Goal: Browse casually: Explore the website without a specific task or goal

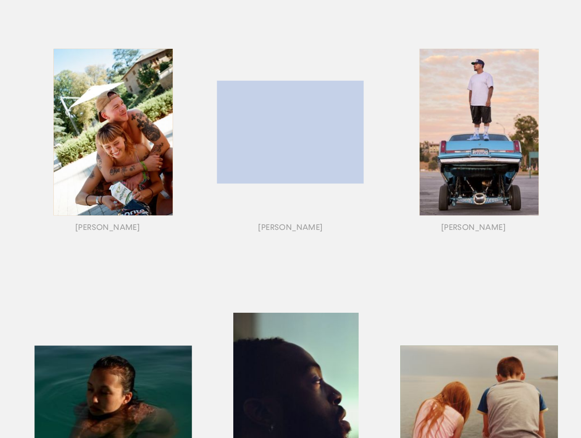
scroll to position [71, 0]
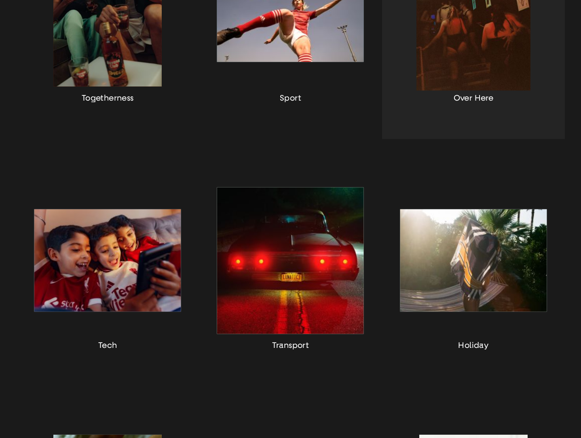
scroll to position [320, 0]
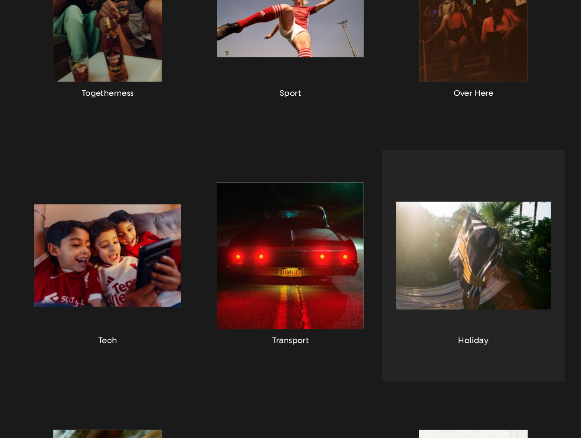
click at [470, 267] on div "button" at bounding box center [473, 265] width 183 height 231
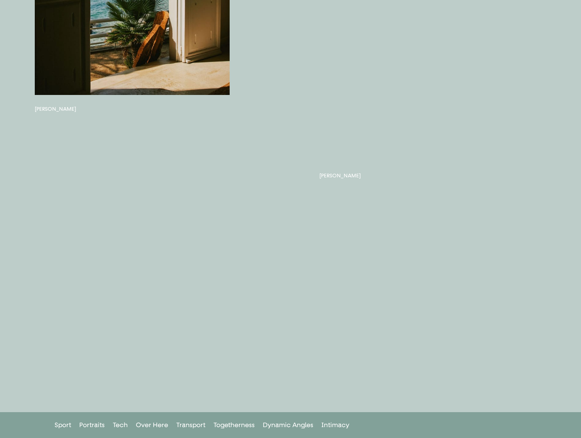
scroll to position [432, 0]
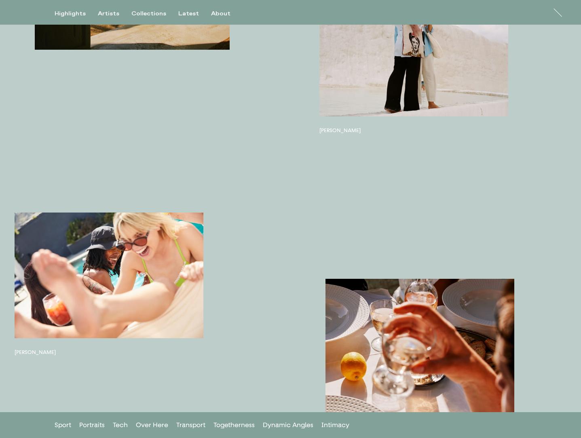
scroll to position [0, 0]
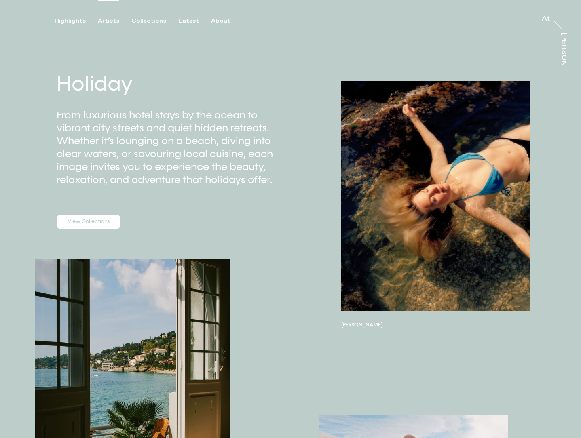
click at [110, 22] on div "Artists" at bounding box center [108, 20] width 21 height 7
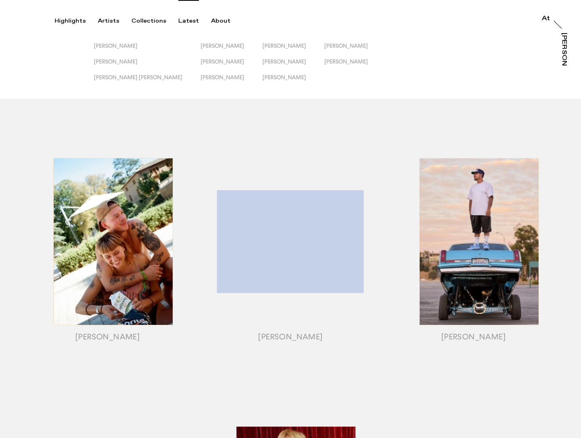
click at [186, 22] on div "Latest" at bounding box center [188, 20] width 21 height 7
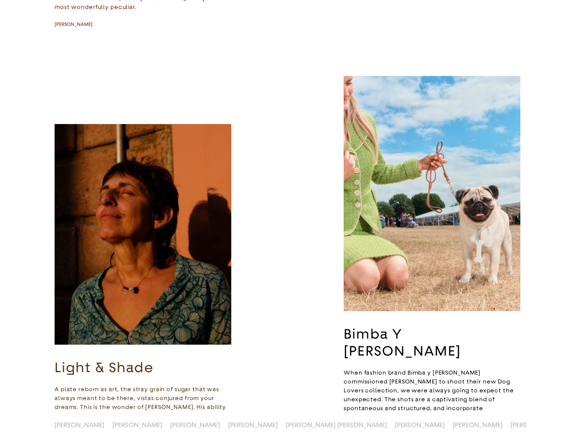
scroll to position [870, 0]
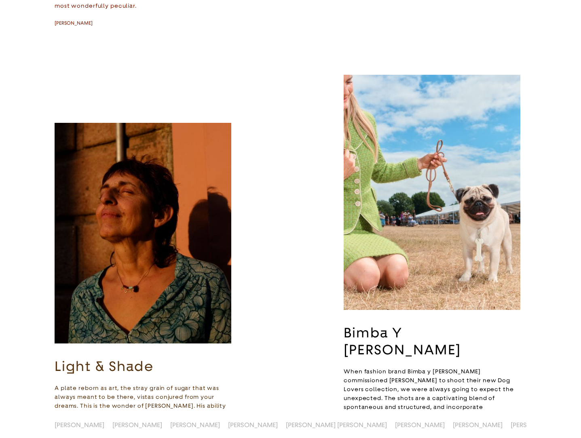
click at [407, 279] on img "button" at bounding box center [432, 192] width 177 height 235
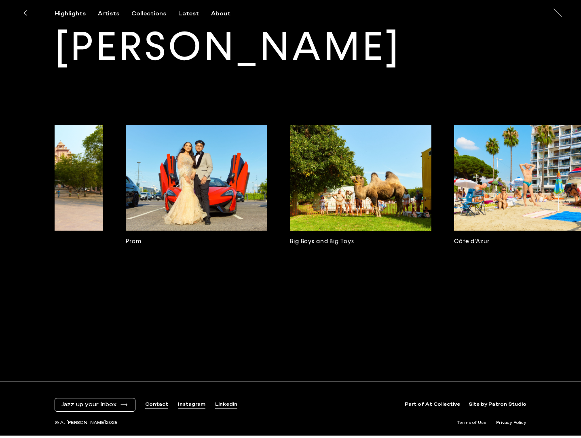
scroll to position [0, 420]
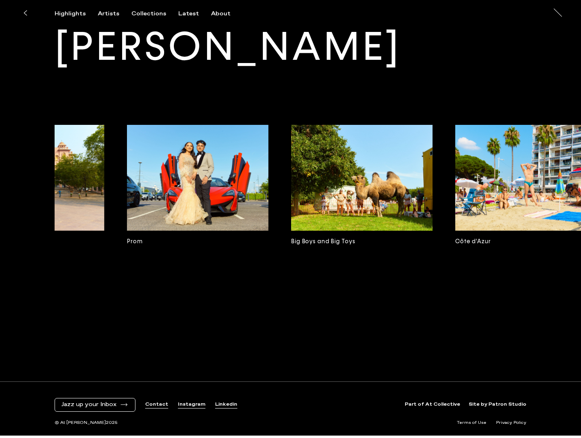
click at [254, 188] on img at bounding box center [198, 178] width 142 height 106
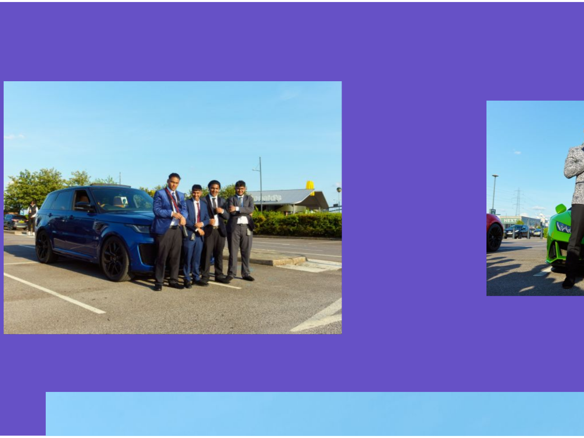
scroll to position [635, 0]
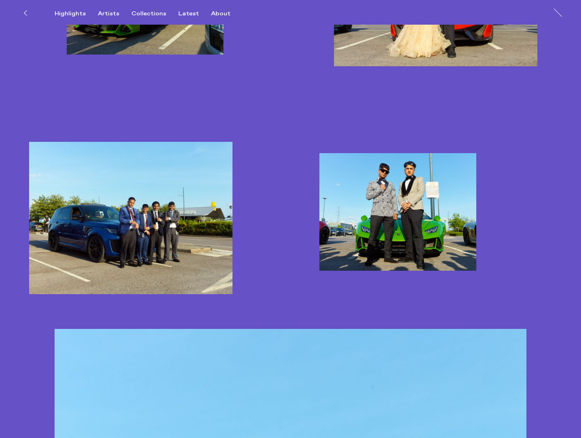
click at [383, 220] on img "button" at bounding box center [398, 212] width 157 height 118
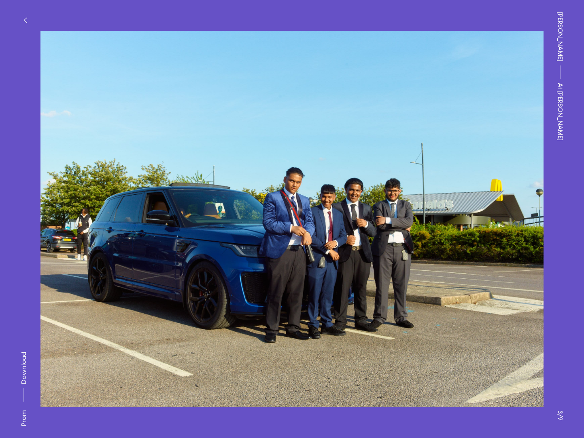
click at [550, 134] on div "[PERSON_NAME] At [PERSON_NAME]" at bounding box center [560, 219] width 48 height 438
click at [24, 15] on button "button" at bounding box center [25, 20] width 18 height 18
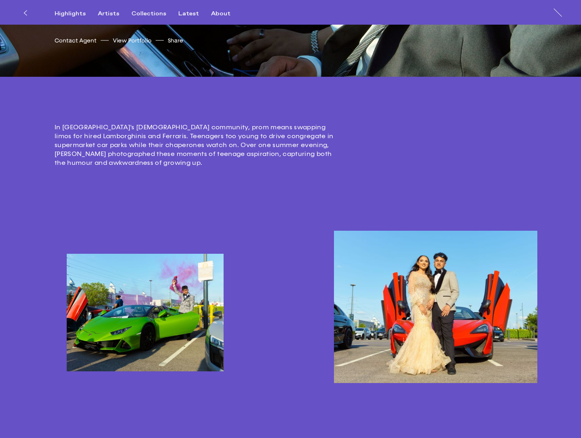
scroll to position [318, 0]
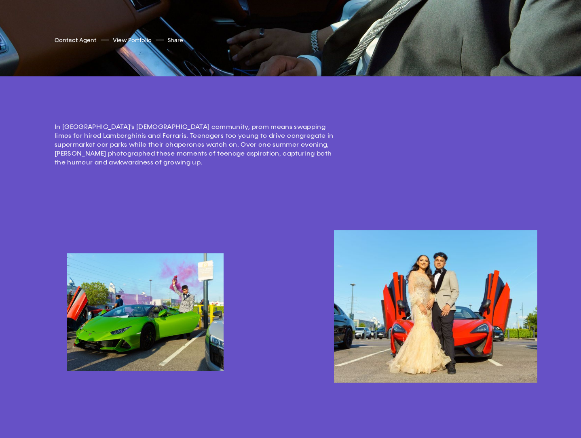
click at [141, 145] on p "In [GEOGRAPHIC_DATA]'s [DEMOGRAPHIC_DATA] community, prom means swapping limos …" at bounding box center [196, 145] width 283 height 44
click at [169, 186] on div "In [GEOGRAPHIC_DATA]'s [DEMOGRAPHIC_DATA] community, prom means swapping limos …" at bounding box center [290, 155] width 581 height 115
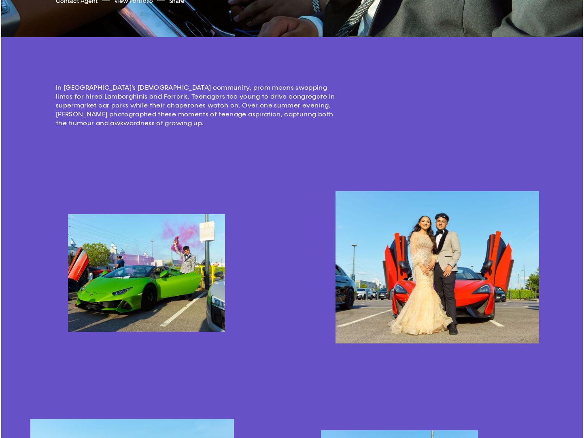
scroll to position [358, 0]
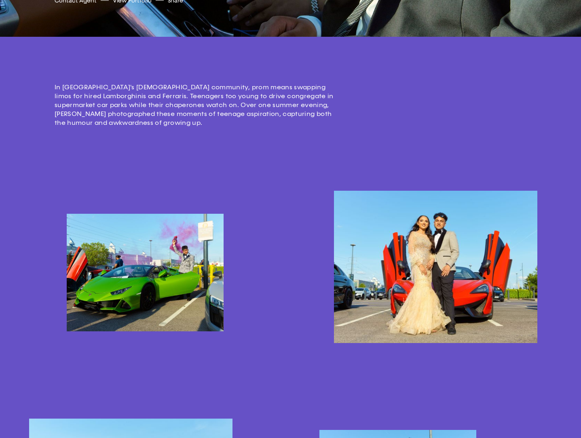
click at [373, 271] on img "button" at bounding box center [435, 267] width 203 height 152
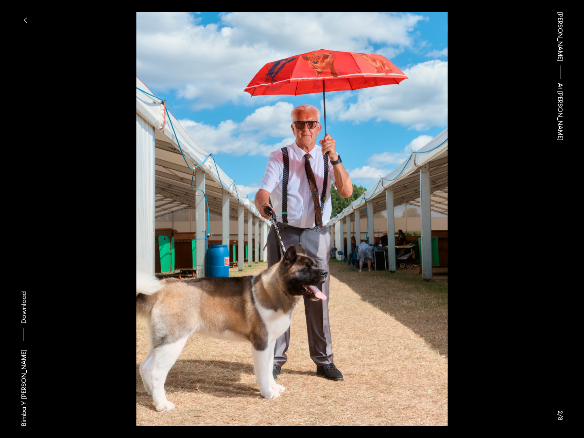
click at [361, 174] on button at bounding box center [438, 109] width 292 height 219
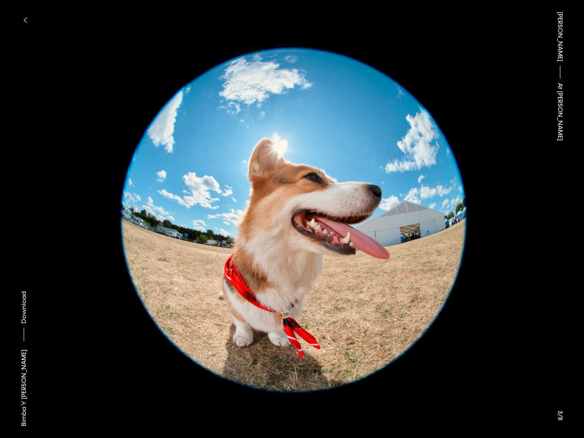
click at [551, 370] on div "[PERSON_NAME] At [PERSON_NAME]" at bounding box center [560, 219] width 48 height 438
click at [561, 351] on div "[PERSON_NAME] At [PERSON_NAME]" at bounding box center [560, 219] width 48 height 438
click at [28, 19] on button "button" at bounding box center [25, 20] width 18 height 18
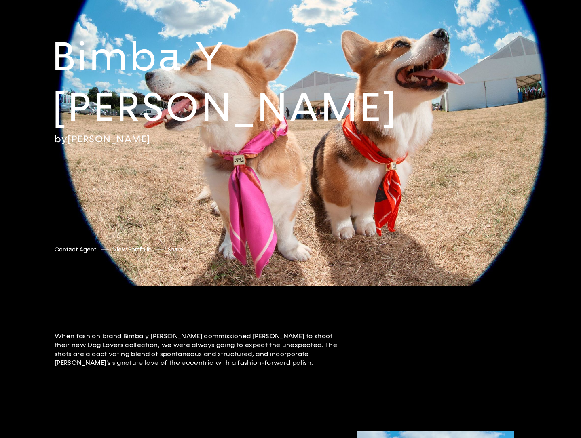
scroll to position [11, 0]
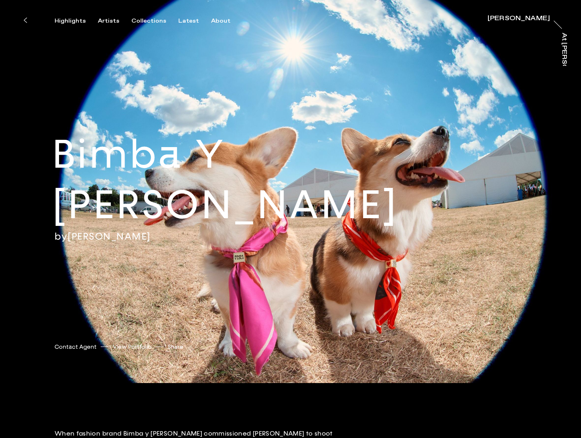
click at [25, 19] on icon at bounding box center [25, 20] width 4 height 6
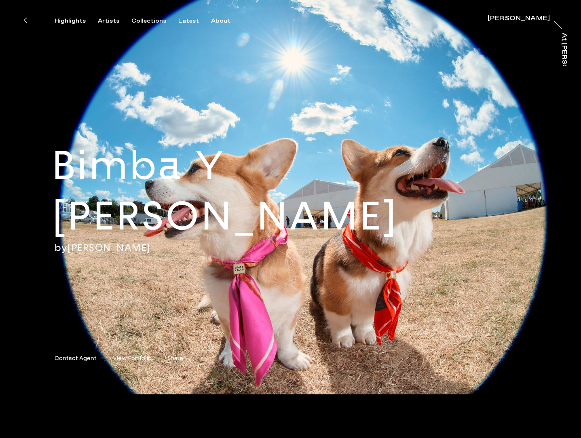
click at [25, 21] on icon at bounding box center [25, 20] width 4 height 6
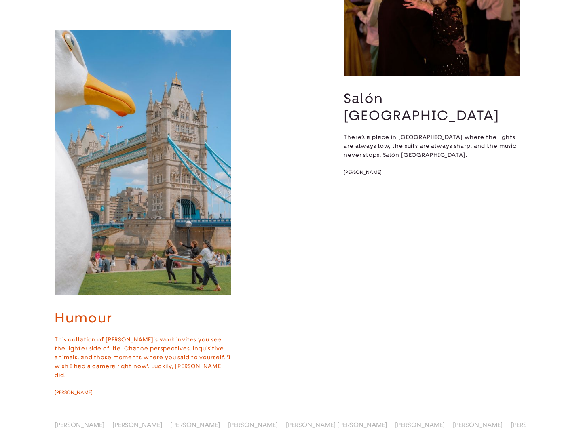
scroll to position [4108, 0]
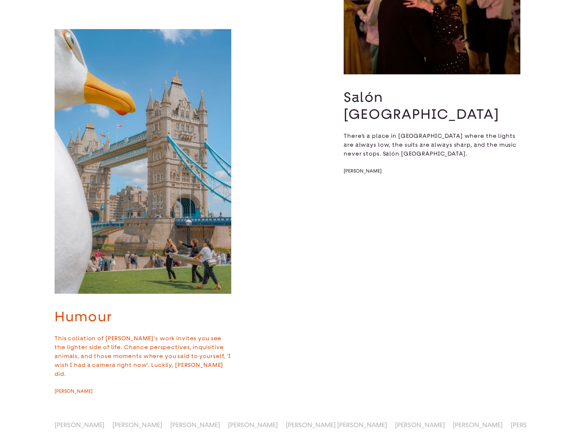
click at [153, 148] on img "button" at bounding box center [143, 161] width 177 height 265
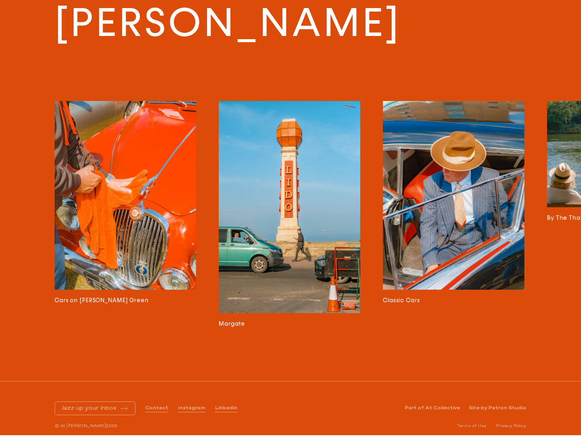
scroll to position [3795, 0]
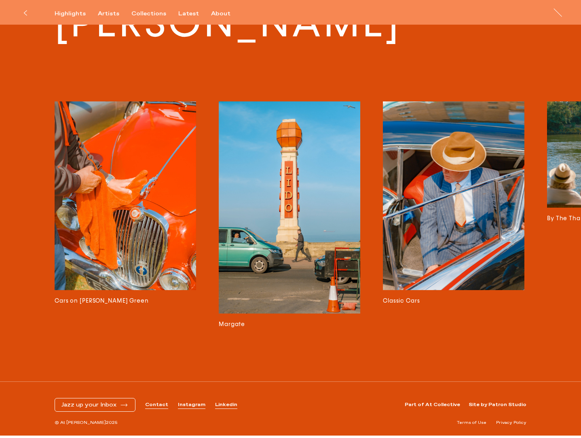
click at [435, 203] on img at bounding box center [454, 196] width 142 height 189
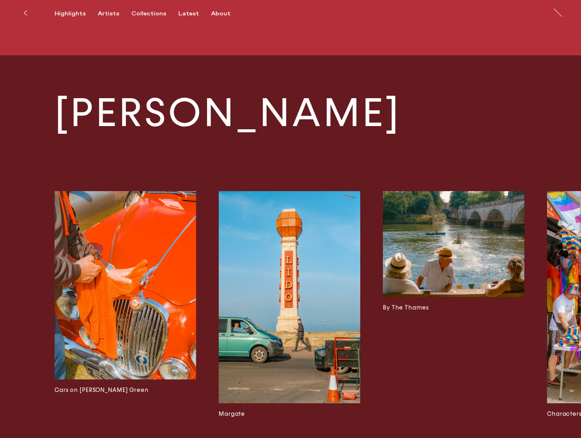
scroll to position [1451, 0]
